Goal: Task Accomplishment & Management: Complete application form

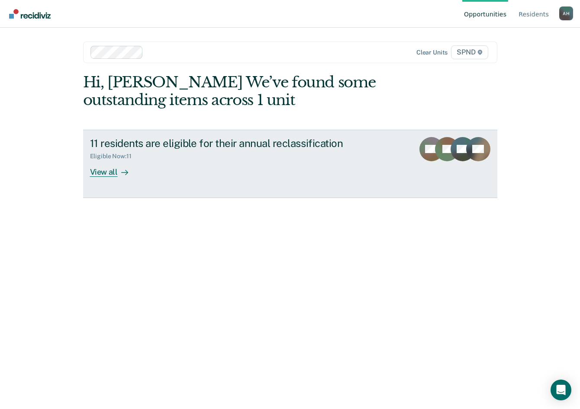
click at [102, 174] on div "View all" at bounding box center [114, 168] width 48 height 17
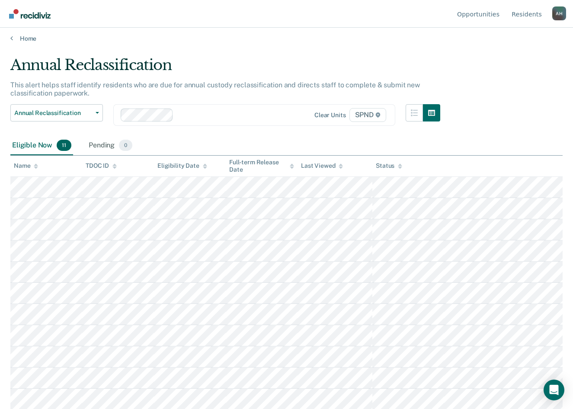
scroll to position [4, 0]
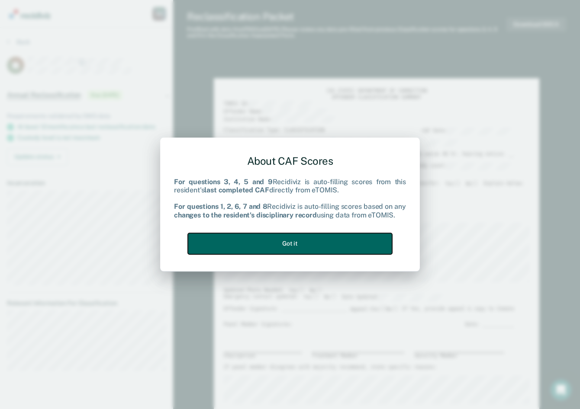
click at [261, 245] on button "Got it" at bounding box center [290, 243] width 204 height 21
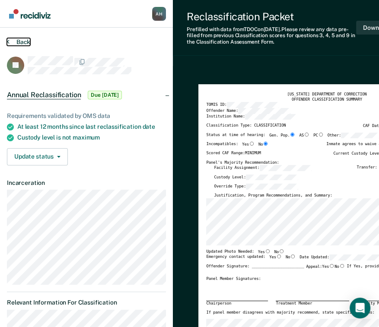
click at [8, 42] on icon at bounding box center [8, 41] width 3 height 7
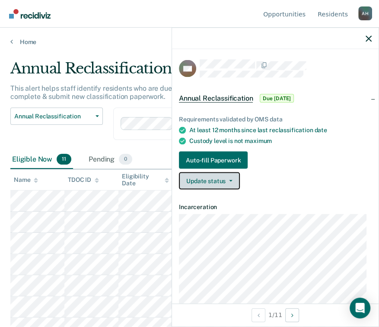
click at [230, 183] on button "Update status" at bounding box center [209, 181] width 61 height 17
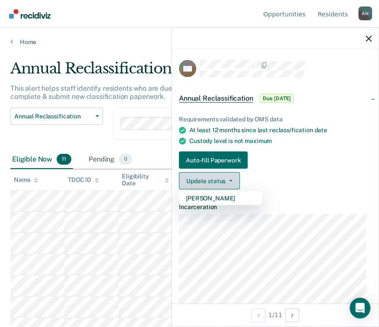
click at [230, 183] on button "Update status" at bounding box center [209, 181] width 61 height 17
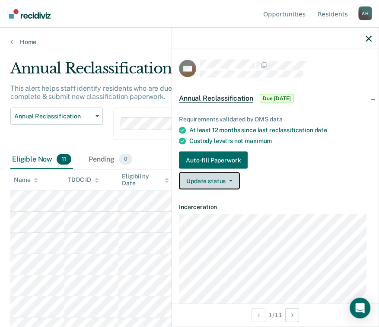
click at [231, 180] on icon "button" at bounding box center [230, 181] width 3 height 2
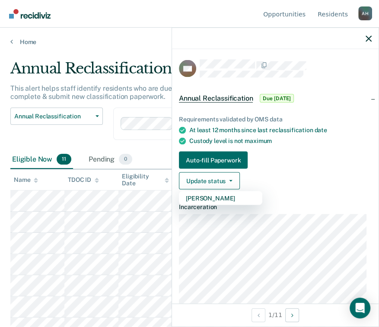
click at [151, 151] on div "Eligible Now 11 Pending 0" at bounding box center [189, 160] width 359 height 19
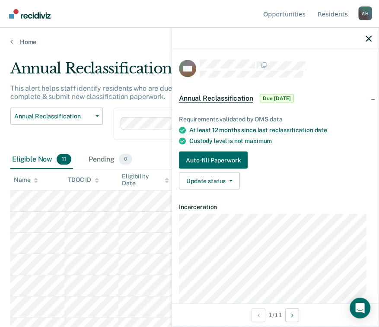
click at [105, 138] on div "Annual Reclassification Custody Level Downgrade Annual Reclassification Initial…" at bounding box center [180, 129] width 341 height 43
click at [13, 42] on link "Home" at bounding box center [189, 42] width 359 height 8
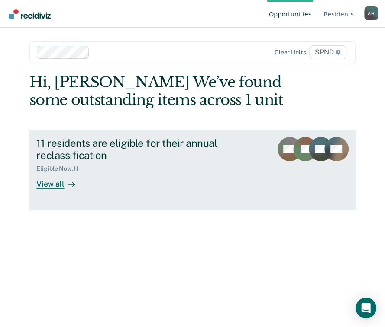
click at [48, 188] on div "View all" at bounding box center [60, 181] width 48 height 17
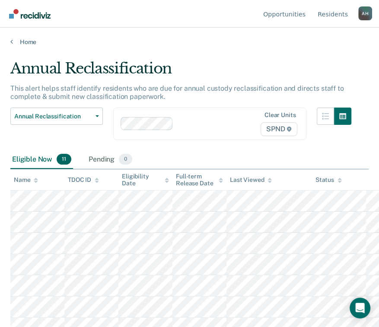
click at [95, 182] on icon at bounding box center [97, 181] width 4 height 6
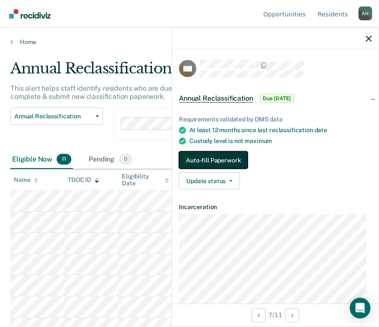
click at [225, 159] on button "Auto-fill Paperwork" at bounding box center [213, 160] width 69 height 17
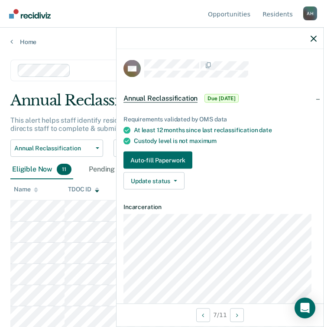
click at [260, 185] on div "Update status [PERSON_NAME]" at bounding box center [219, 181] width 193 height 17
click at [311, 38] on icon "button" at bounding box center [313, 38] width 6 height 6
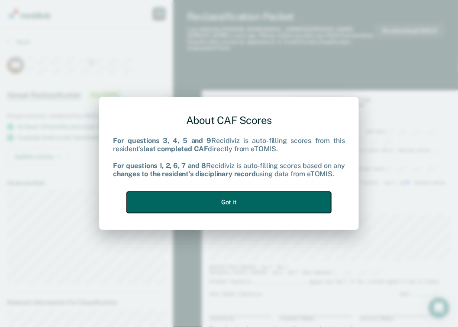
click at [264, 201] on button "Got it" at bounding box center [229, 202] width 204 height 21
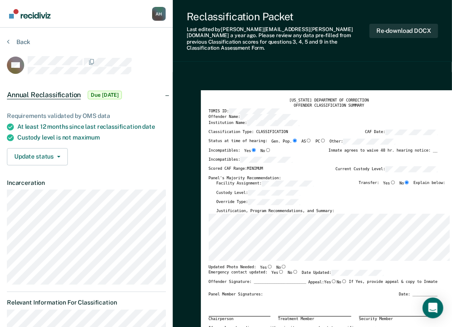
click at [262, 90] on div "[US_STATE] DEPARTMENT OF CORRECTION OFFENDER CLASSIFICATION SUMMARY TOMIS ID: O…" at bounding box center [329, 257] width 257 height 335
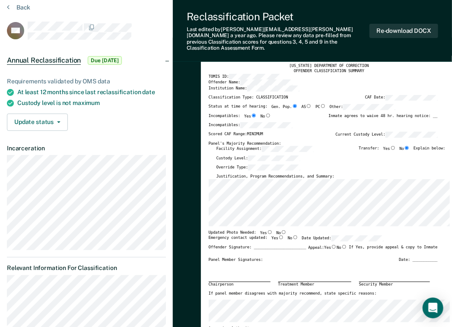
scroll to position [69, 0]
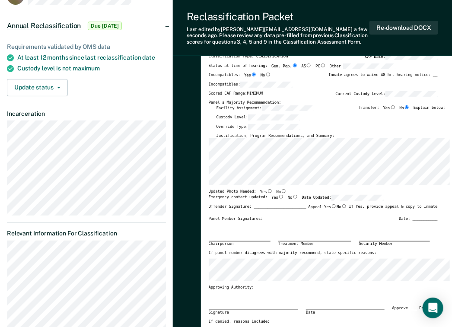
click at [290, 222] on div "Chairperson Treatment Member Security Member" at bounding box center [323, 236] width 229 height 29
click at [308, 90] on div "Incompatibles:" at bounding box center [323, 87] width 229 height 10
click at [281, 192] on input "No" at bounding box center [284, 191] width 6 height 4
type textarea "x"
radio input "true"
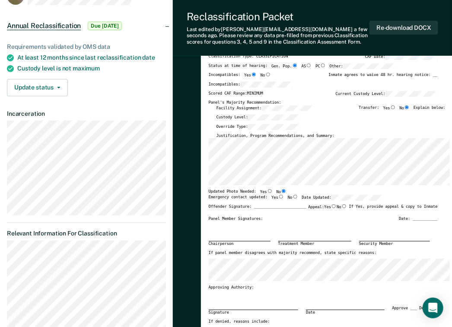
click at [279, 197] on input "Yes" at bounding box center [282, 197] width 6 height 4
type textarea "x"
radio input "true"
click at [320, 208] on input "No" at bounding box center [345, 207] width 6 height 4
type textarea "x"
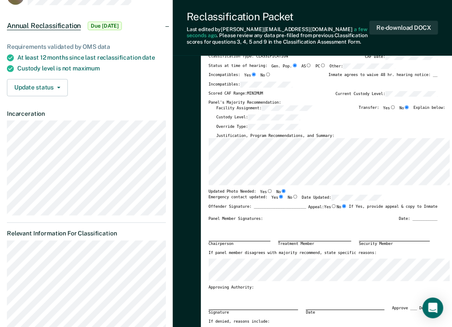
radio input "true"
type textarea "x"
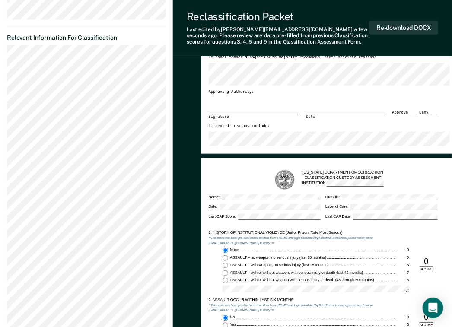
scroll to position [277, 0]
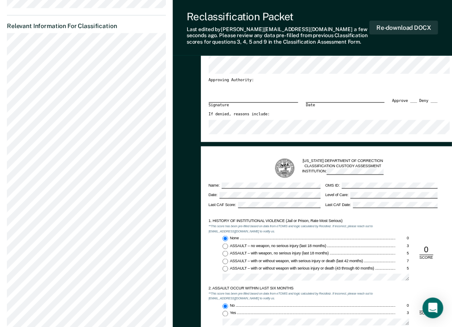
click at [289, 89] on div "Signature Date Approve ___ Deny ___" at bounding box center [323, 97] width 229 height 29
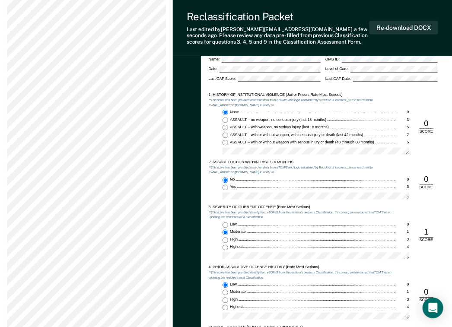
scroll to position [415, 0]
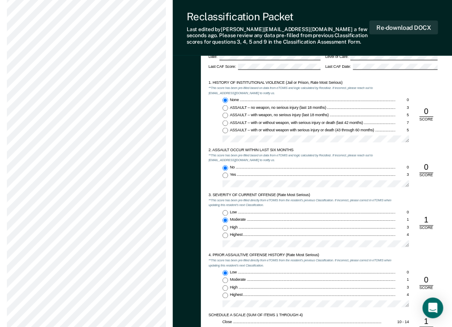
click at [272, 161] on div "2. ASSAULT OCCUR WITHIN LAST SIX MONTHS **This score has been pre-filled based …" at bounding box center [302, 170] width 187 height 45
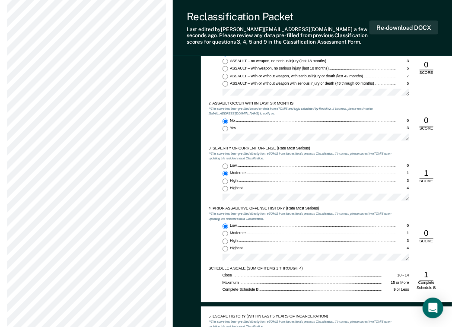
scroll to position [484, 0]
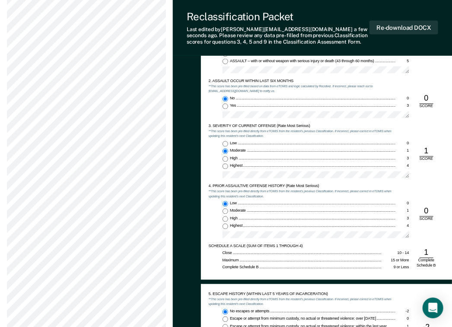
click at [206, 157] on div "[US_STATE] DEPARTMENT OF CORRECTION CLASSIFICATION CUSTODY ASSESSMENT INSTITUTI…" at bounding box center [329, 109] width 257 height 341
